Goal: Find specific page/section: Find specific page/section

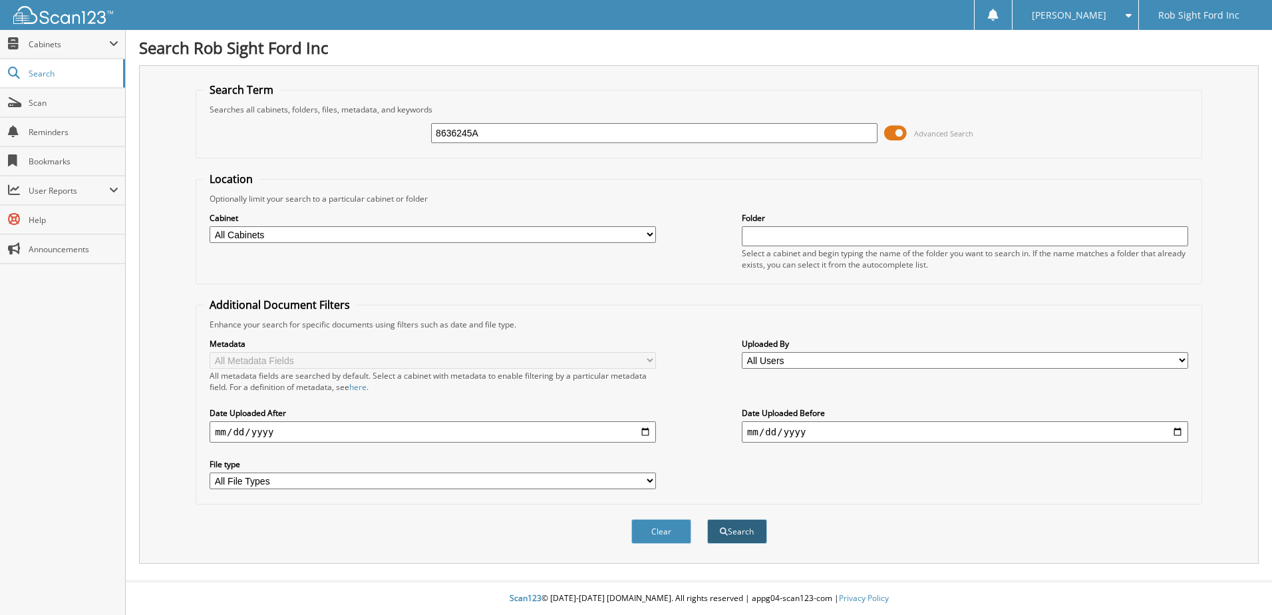
type input "8636245A"
click at [732, 524] on button "Search" at bounding box center [737, 531] width 60 height 25
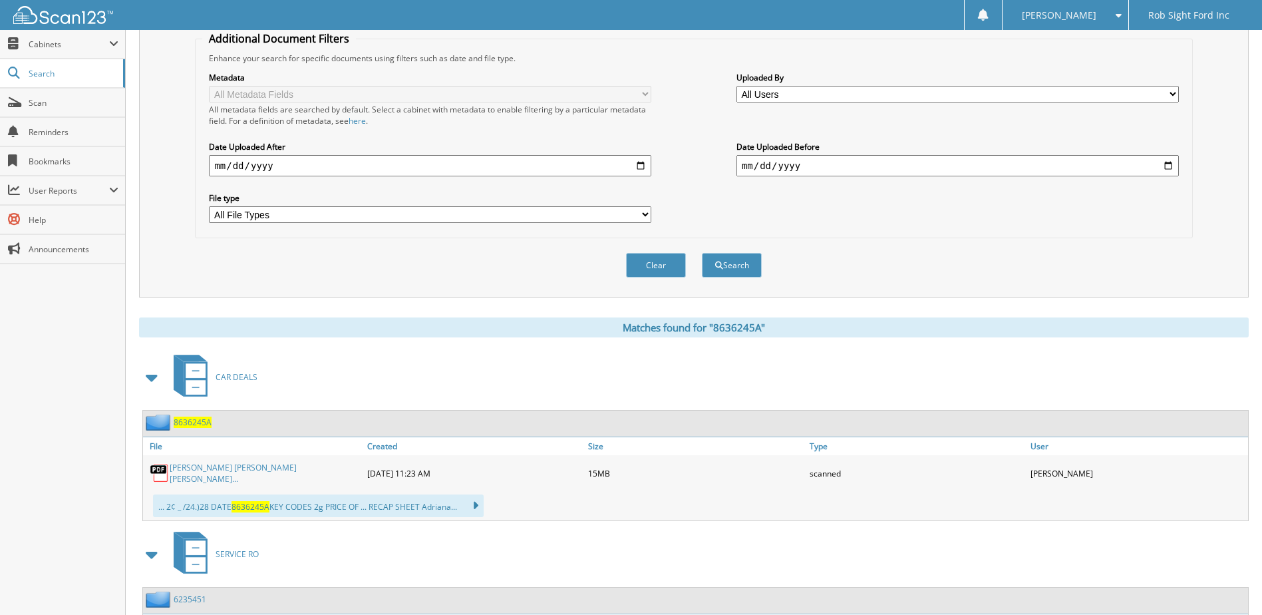
click at [249, 473] on link "[PERSON_NAME] [PERSON_NAME] [PERSON_NAME]..." at bounding box center [265, 473] width 191 height 23
click at [1120, 21] on div "[PERSON_NAME]" at bounding box center [1065, 15] width 112 height 30
click at [1072, 68] on link "Logout" at bounding box center [1066, 64] width 126 height 23
